Goal: Browse casually

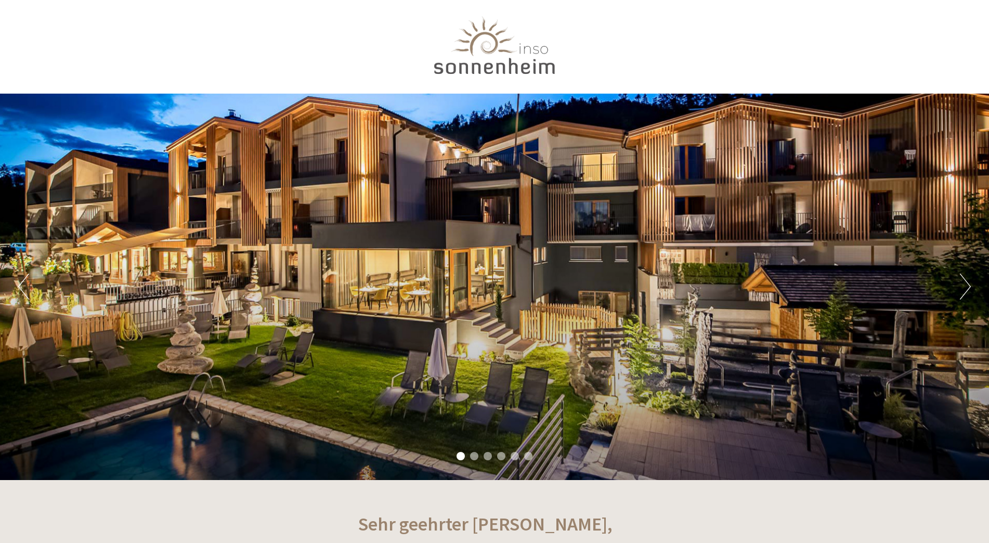
click at [961, 292] on button "Next" at bounding box center [965, 286] width 11 height 26
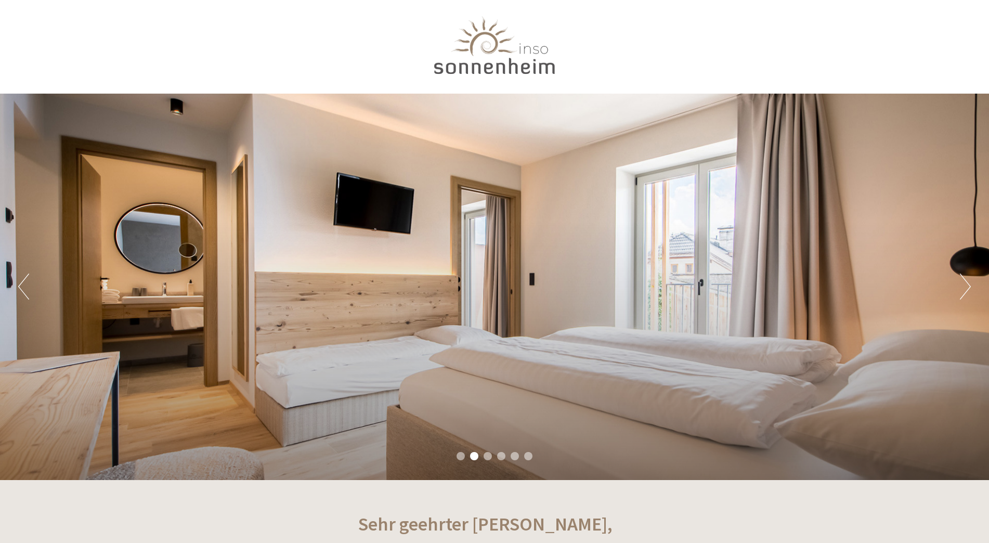
click at [961, 292] on button "Next" at bounding box center [965, 286] width 11 height 26
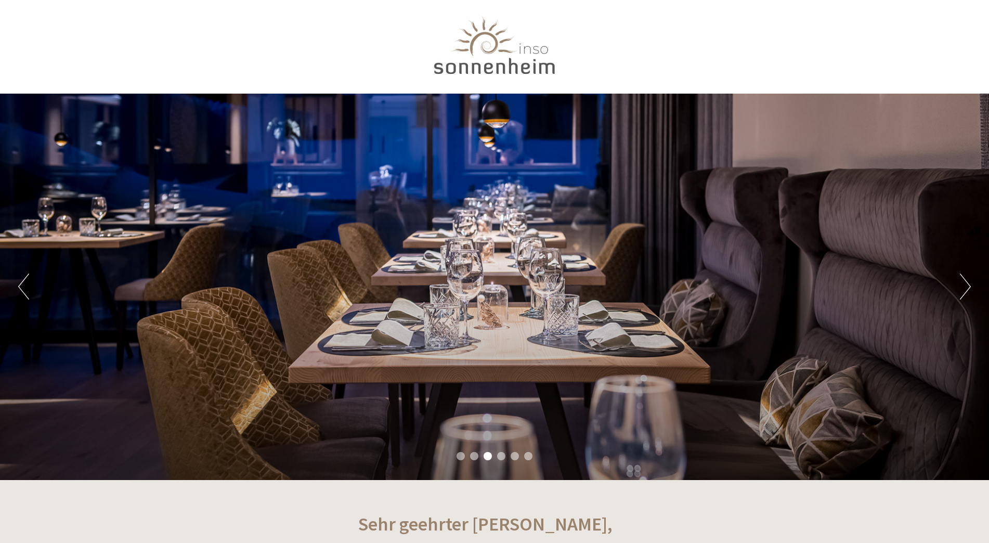
click at [961, 292] on button "Next" at bounding box center [965, 286] width 11 height 26
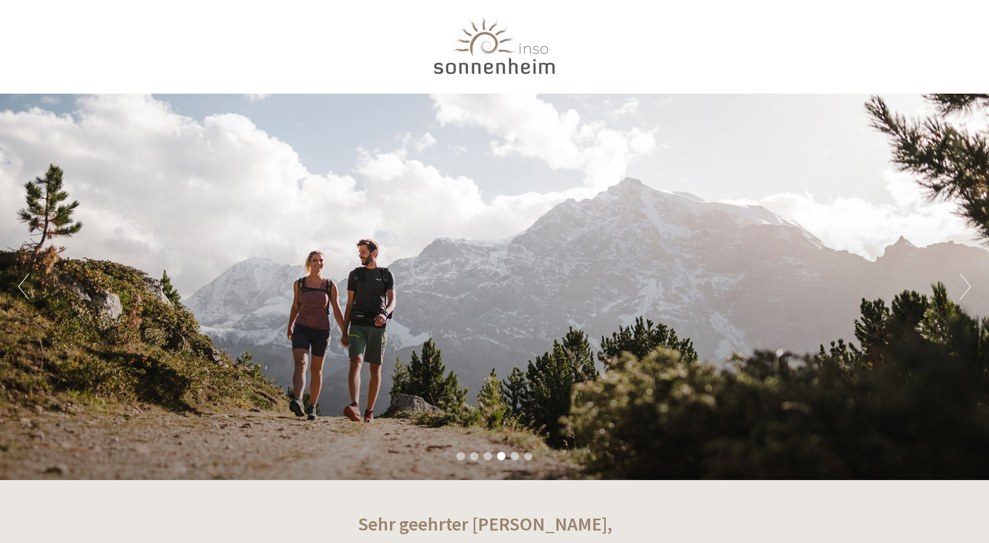
click at [961, 292] on button "Next" at bounding box center [965, 286] width 11 height 26
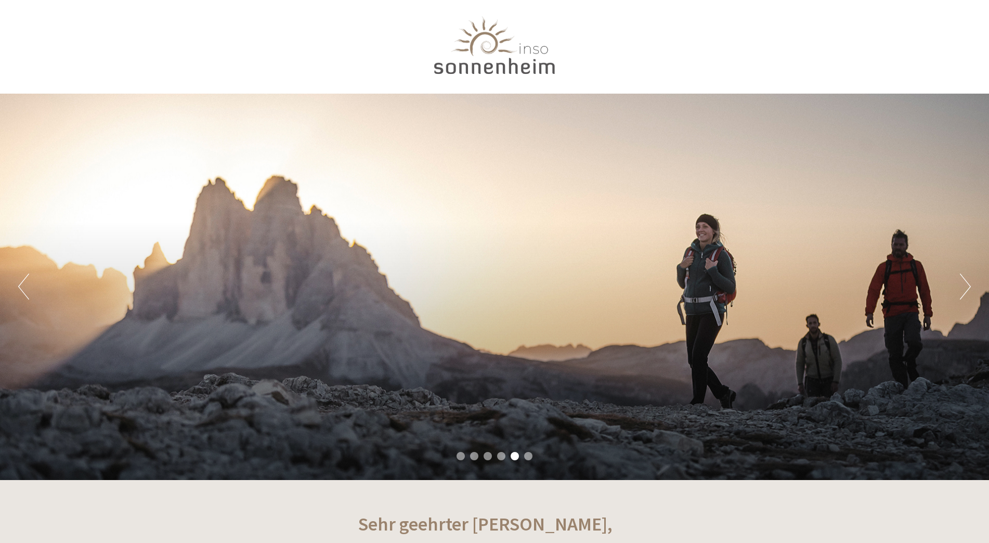
click at [961, 292] on button "Next" at bounding box center [965, 286] width 11 height 26
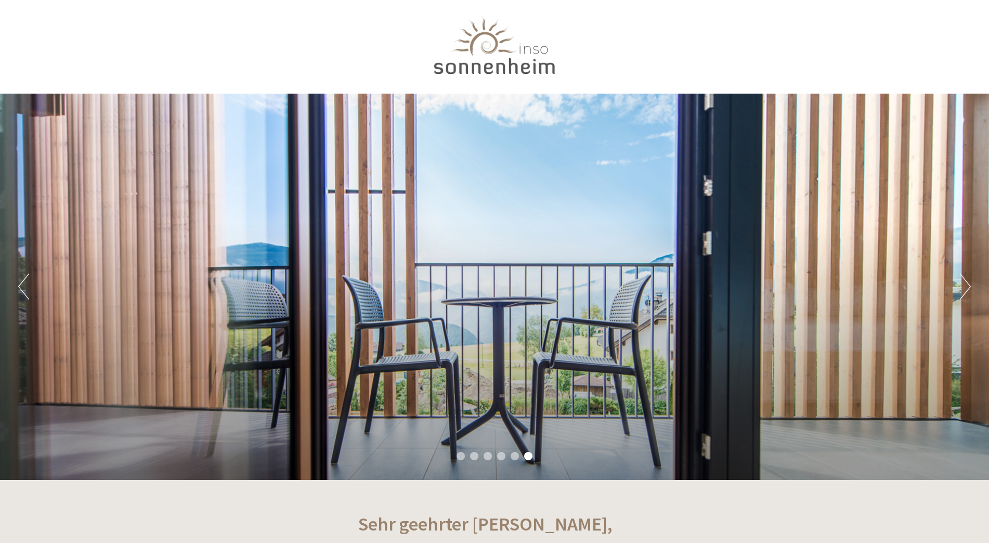
click at [961, 292] on button "Next" at bounding box center [965, 286] width 11 height 26
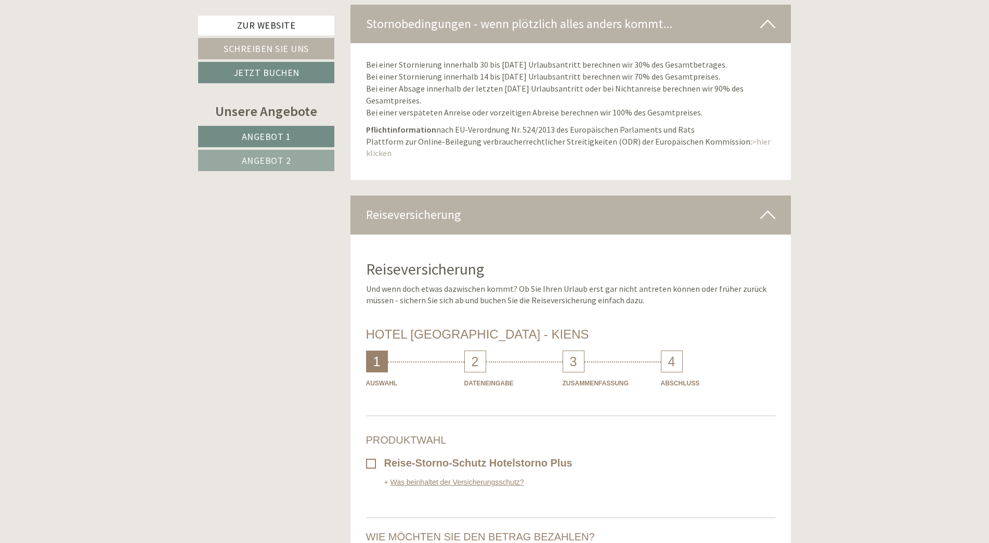
scroll to position [5095, 0]
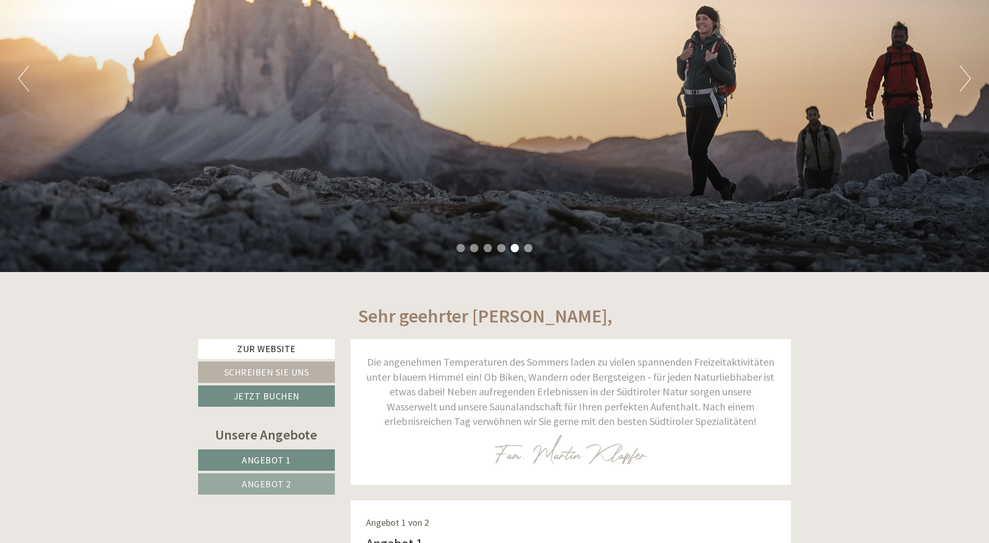
scroll to position [156, 0]
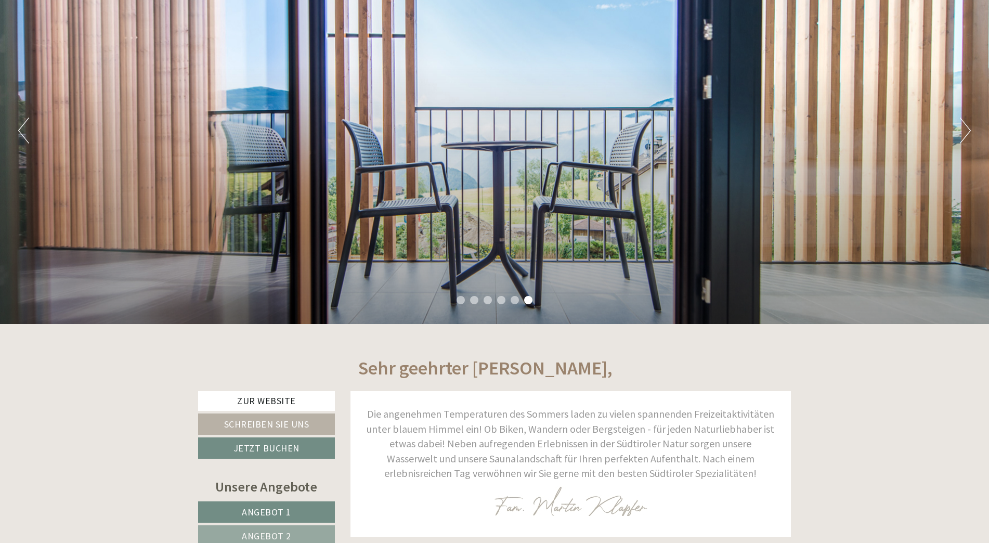
click at [968, 134] on button "Next" at bounding box center [965, 130] width 11 height 26
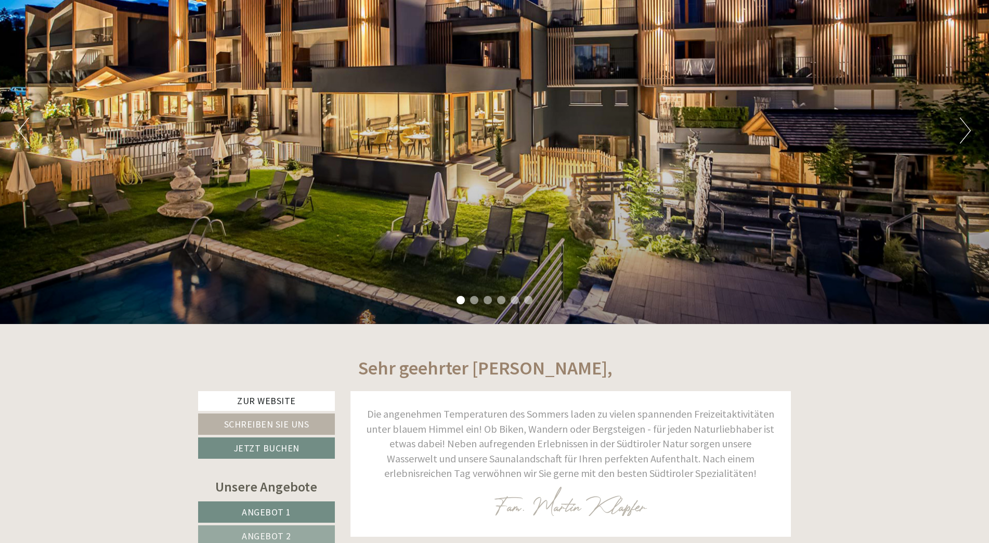
click at [968, 134] on button "Next" at bounding box center [965, 130] width 11 height 26
click at [964, 132] on button "Next" at bounding box center [965, 130] width 11 height 26
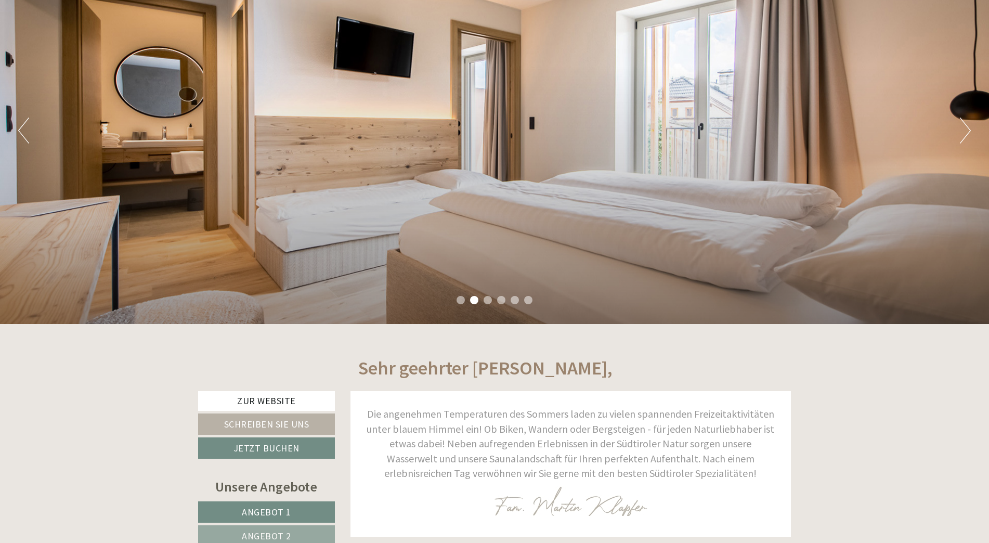
click at [961, 131] on button "Next" at bounding box center [965, 130] width 11 height 26
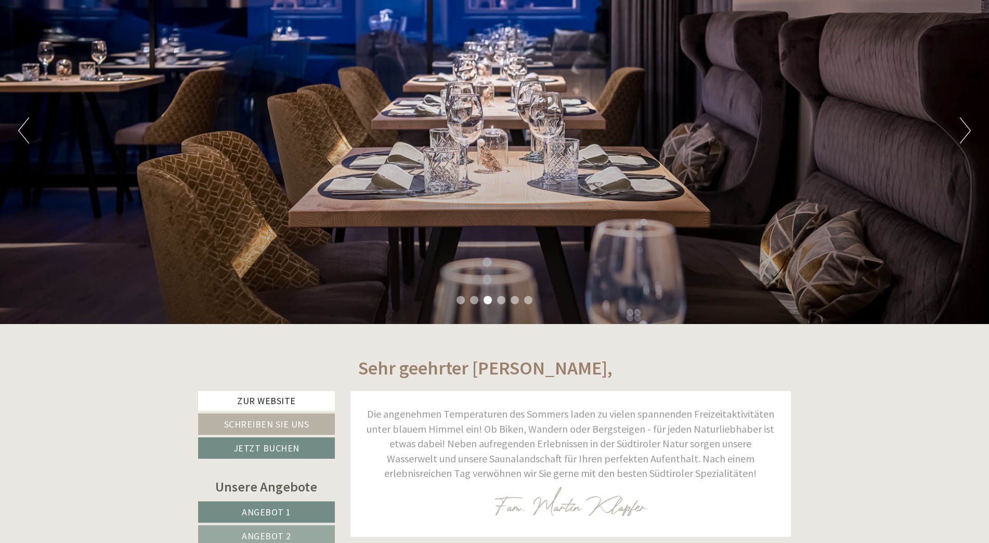
click at [961, 131] on button "Next" at bounding box center [965, 130] width 11 height 26
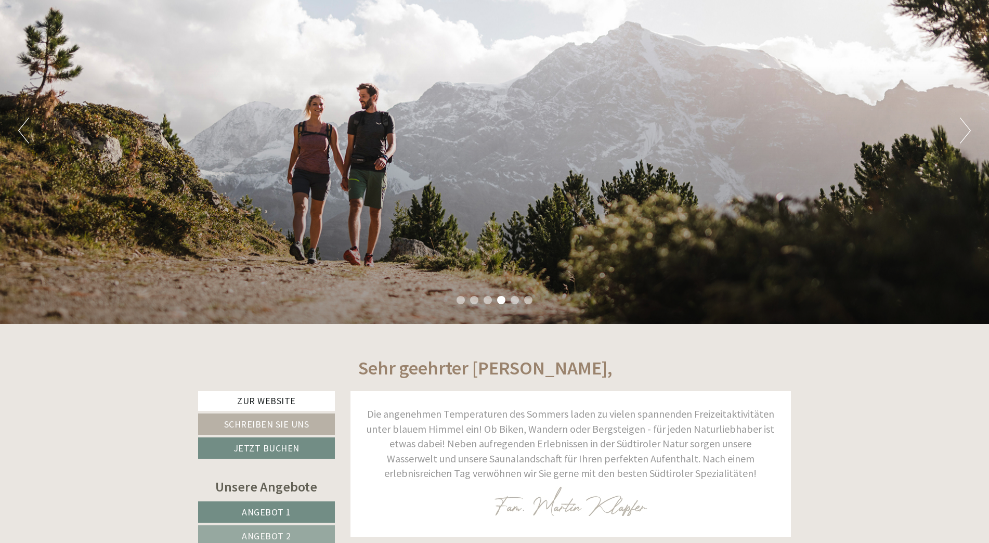
click at [961, 131] on button "Next" at bounding box center [965, 130] width 11 height 26
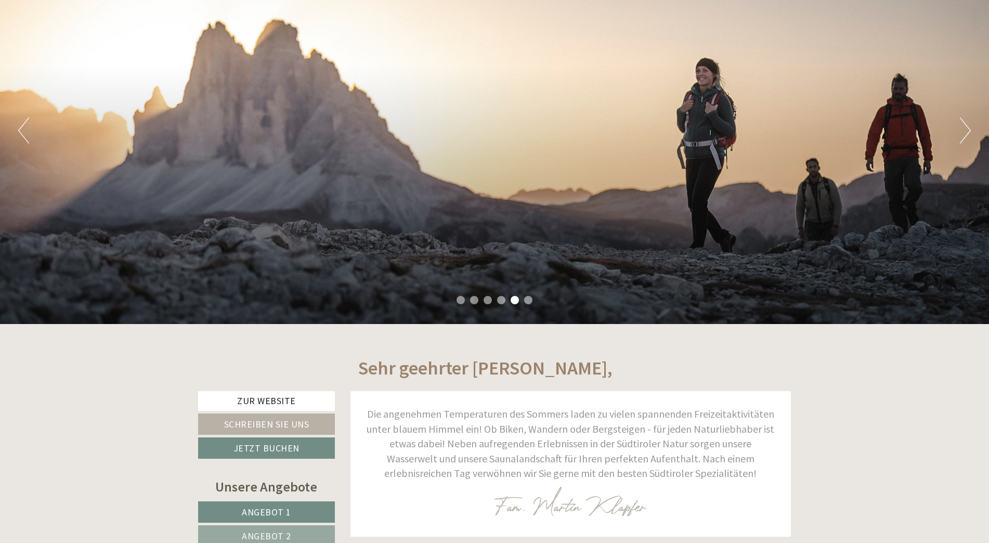
click at [961, 131] on button "Next" at bounding box center [965, 130] width 11 height 26
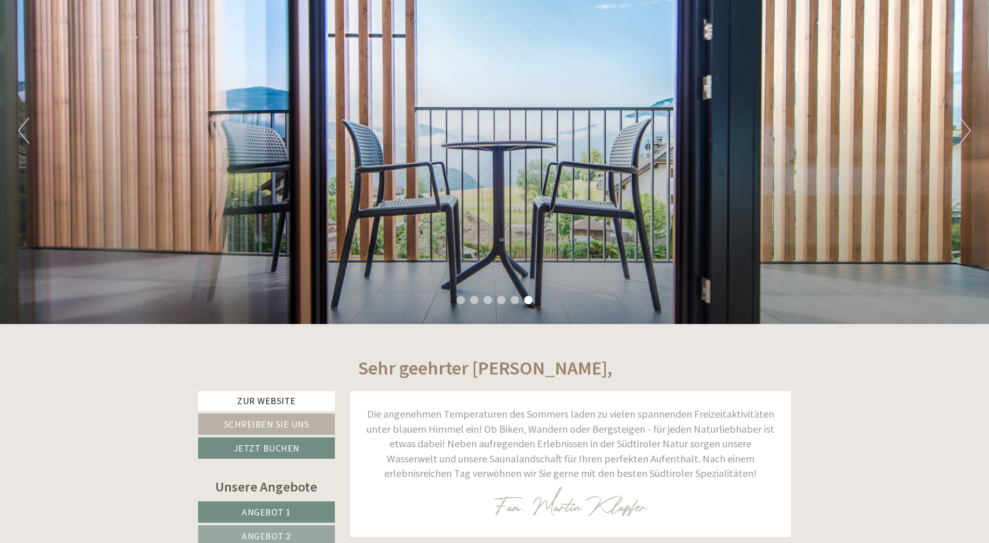
click at [961, 131] on button "Next" at bounding box center [965, 130] width 11 height 26
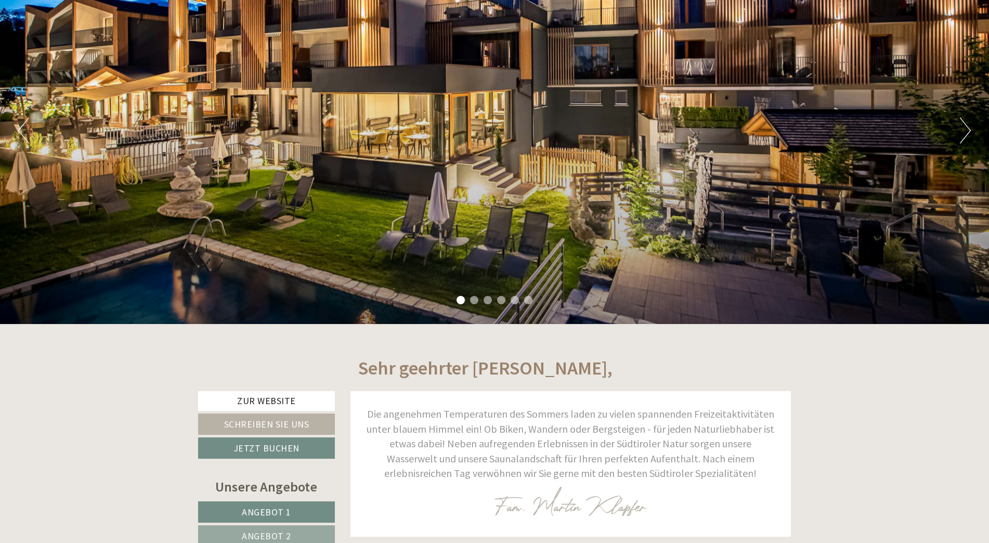
click at [961, 129] on button "Next" at bounding box center [965, 130] width 11 height 26
